Goal: Check status: Check status

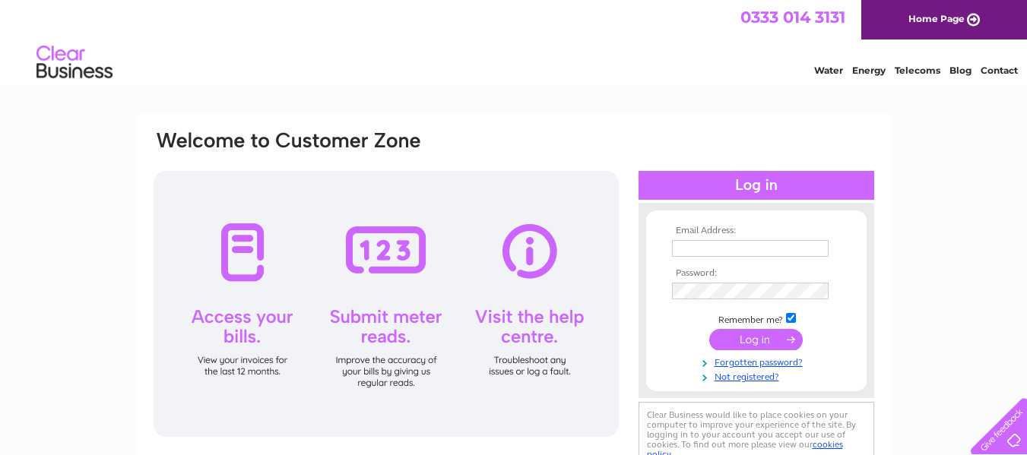
type input "greenmachinebikeshop@outlook.com"
click at [776, 343] on input "submit" at bounding box center [756, 339] width 94 height 21
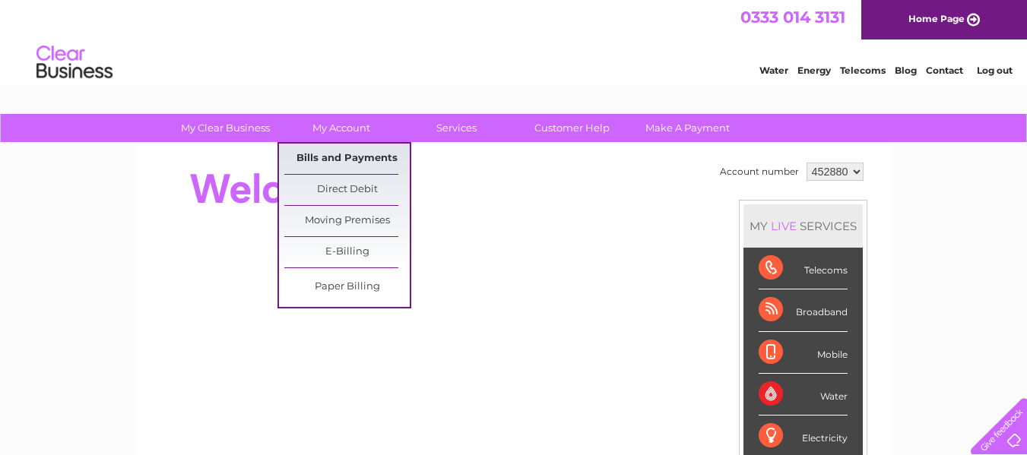
click at [331, 157] on link "Bills and Payments" at bounding box center [346, 159] width 125 height 30
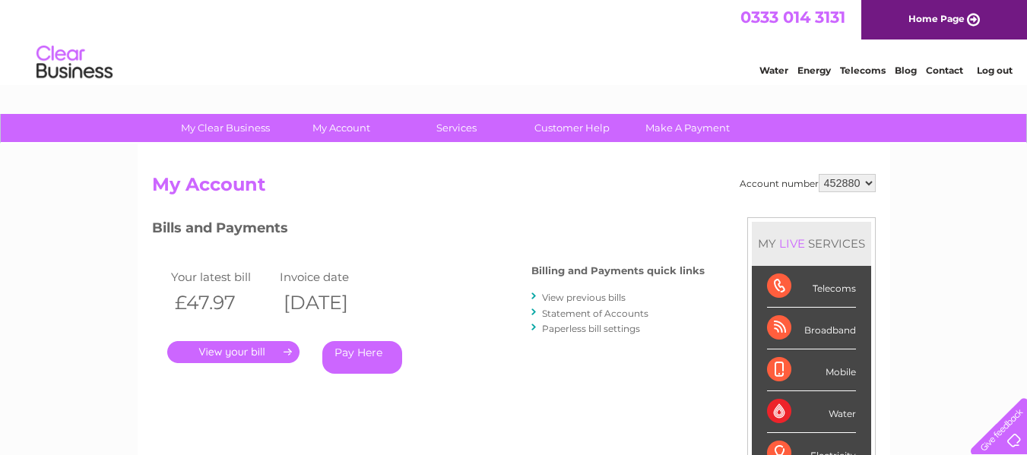
click at [225, 347] on link "." at bounding box center [233, 352] width 132 height 22
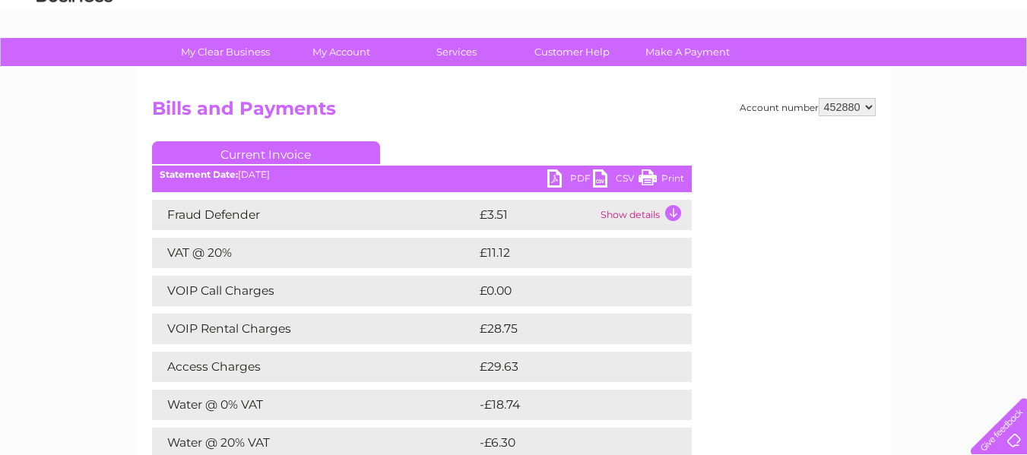
scroll to position [228, 0]
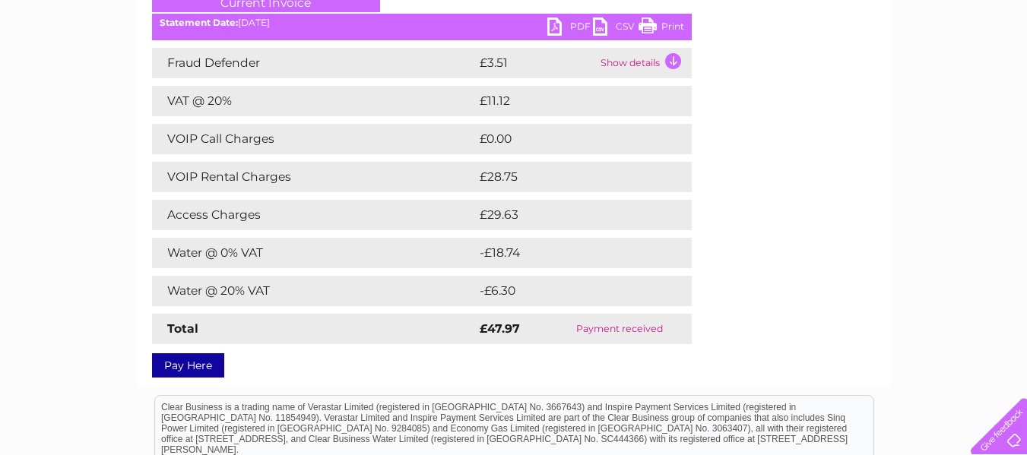
click at [668, 65] on td "Show details" at bounding box center [644, 63] width 95 height 30
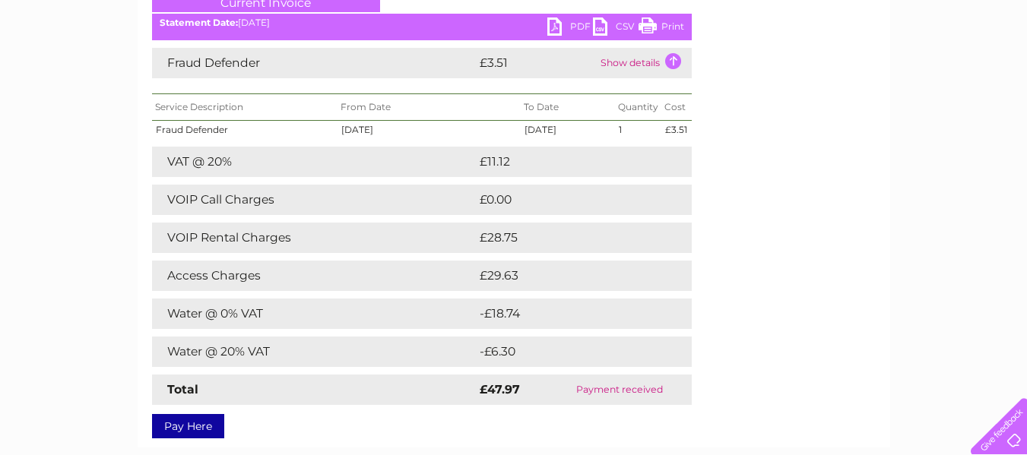
click at [668, 65] on td "Show details" at bounding box center [644, 63] width 95 height 30
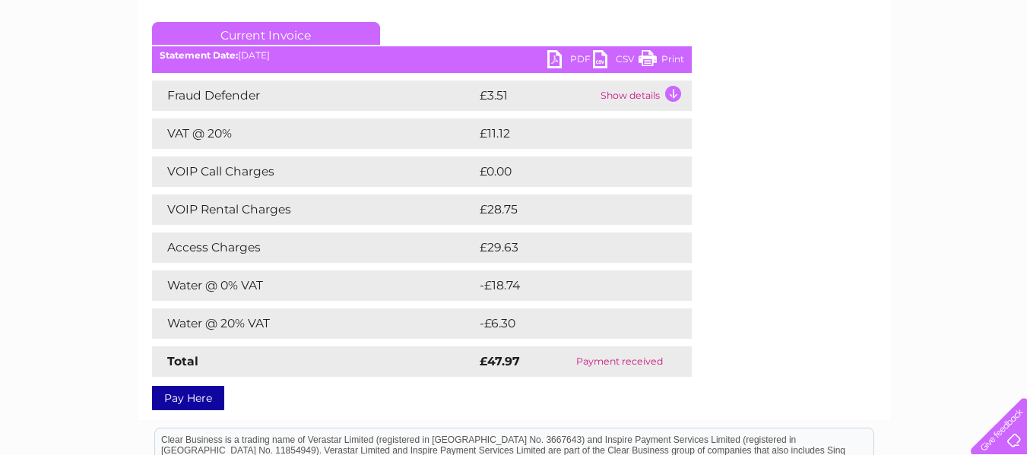
scroll to position [152, 0]
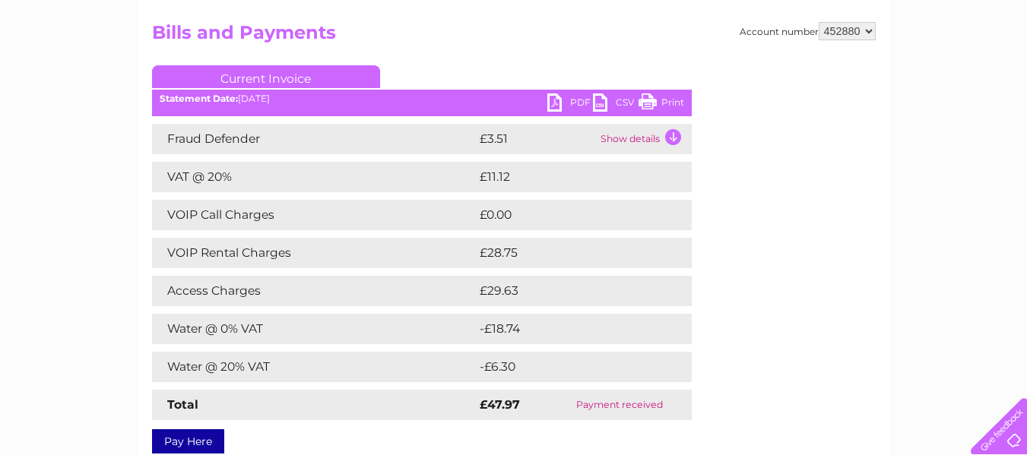
click at [580, 110] on link "PDF" at bounding box center [570, 105] width 46 height 22
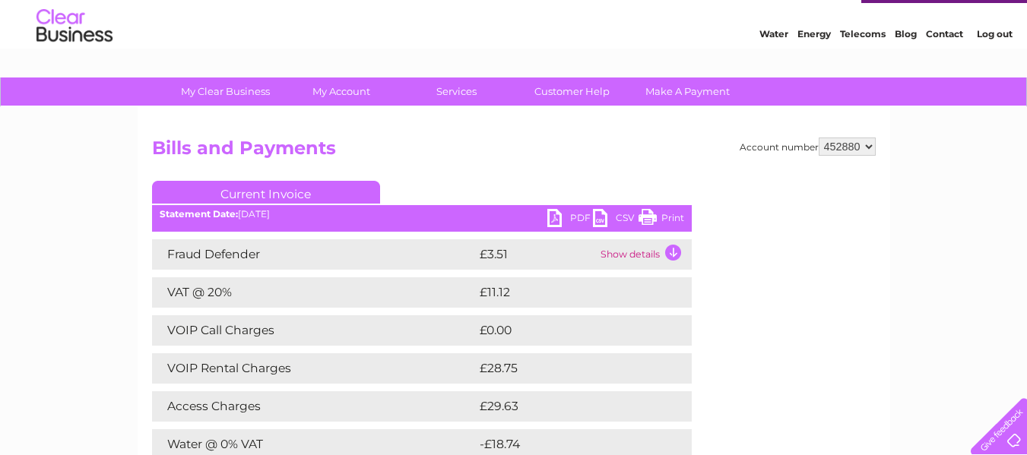
scroll to position [0, 0]
